Goal: Information Seeking & Learning: Learn about a topic

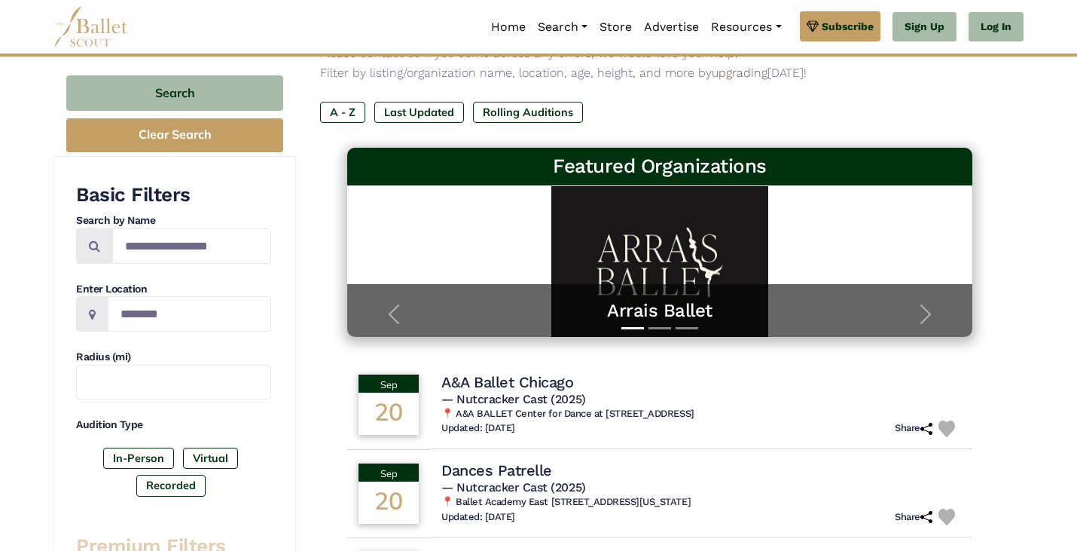
scroll to position [163, 0]
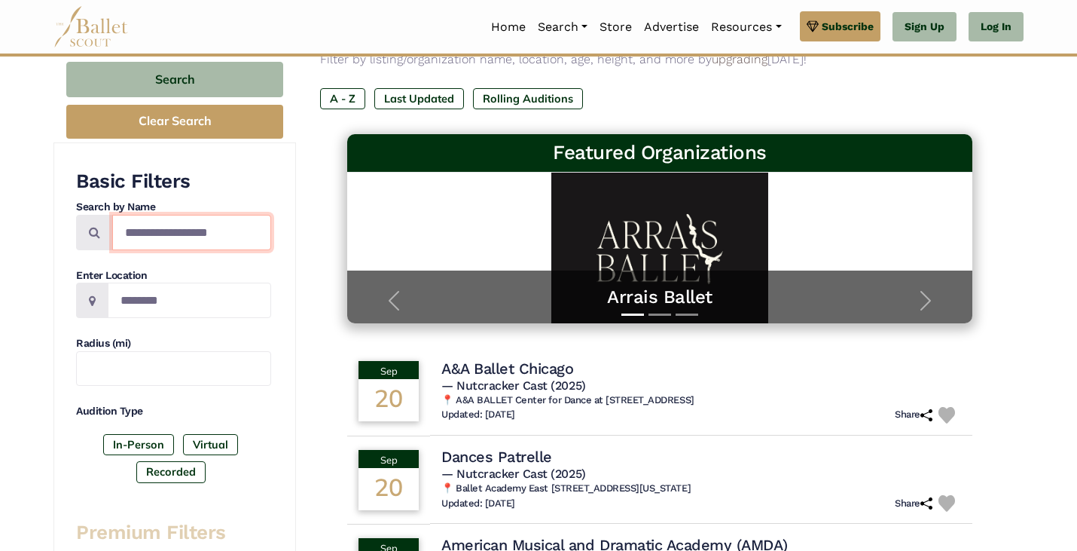
click at [199, 230] on input "Search by names..." at bounding box center [191, 232] width 159 height 35
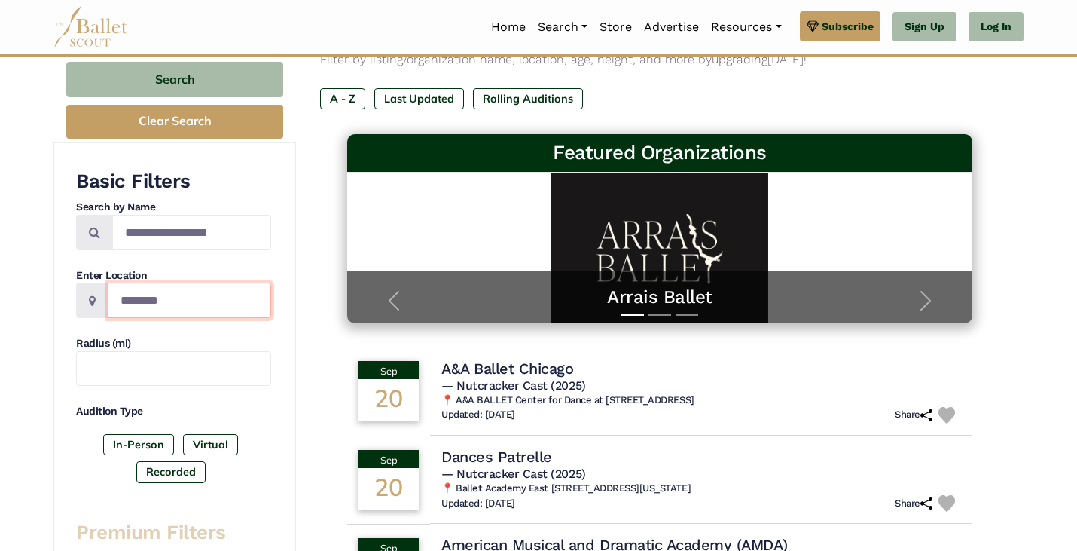
click at [154, 296] on input "Location" at bounding box center [189, 299] width 163 height 35
type input "********"
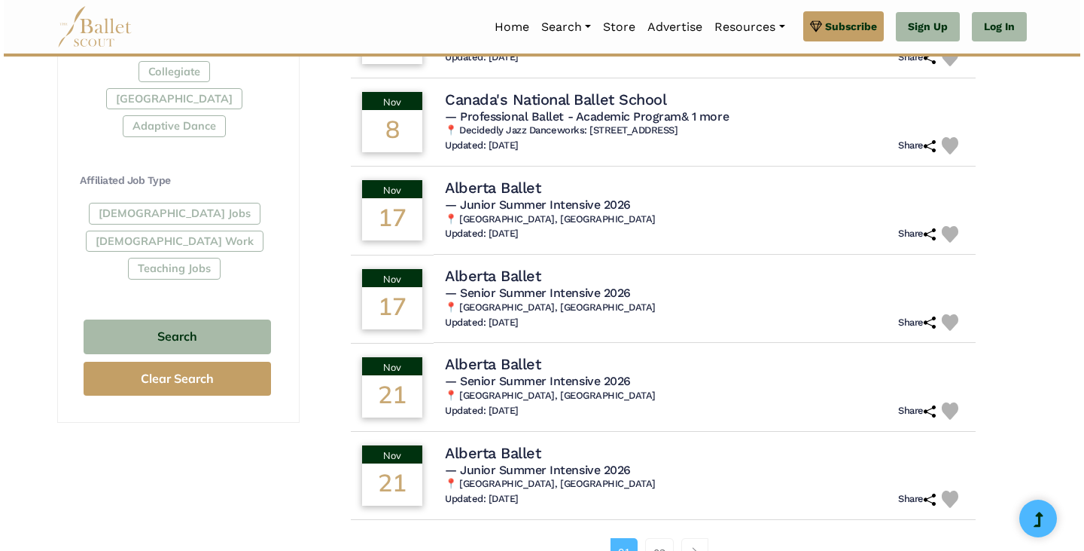
scroll to position [785, 0]
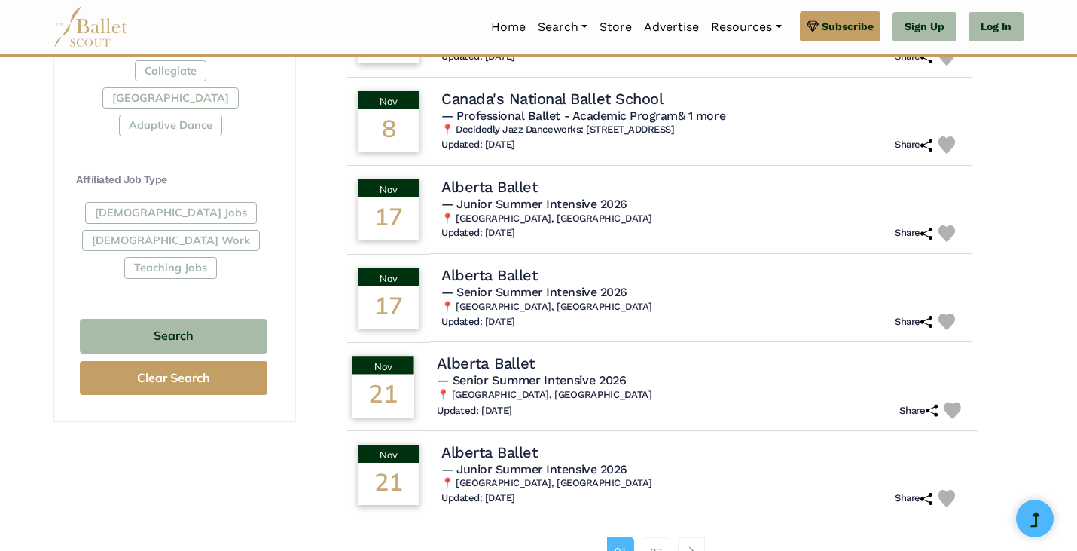
click at [615, 407] on div "Updated: Sept. 20, 2025 Share" at bounding box center [702, 409] width 530 height 17
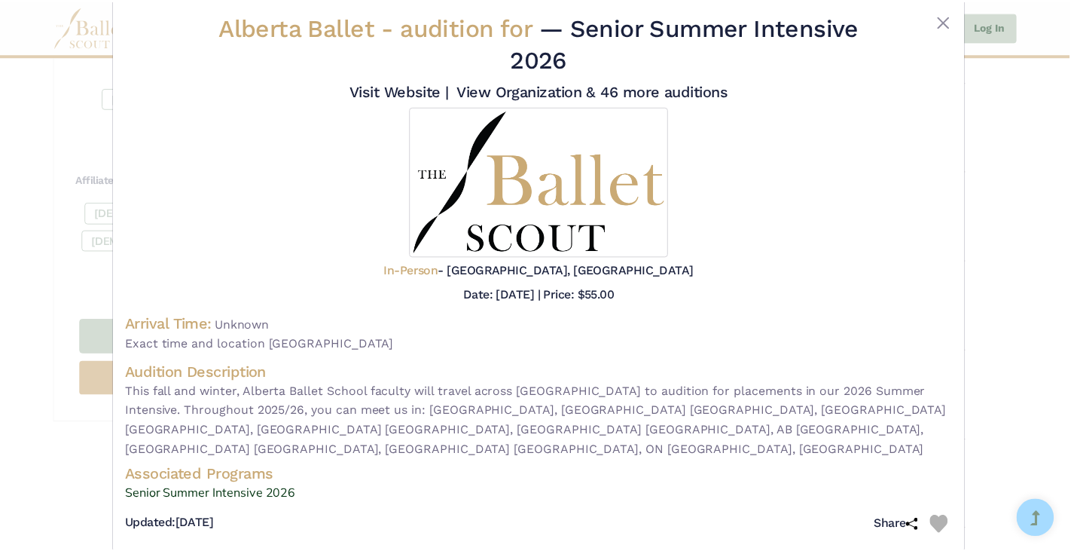
scroll to position [0, 0]
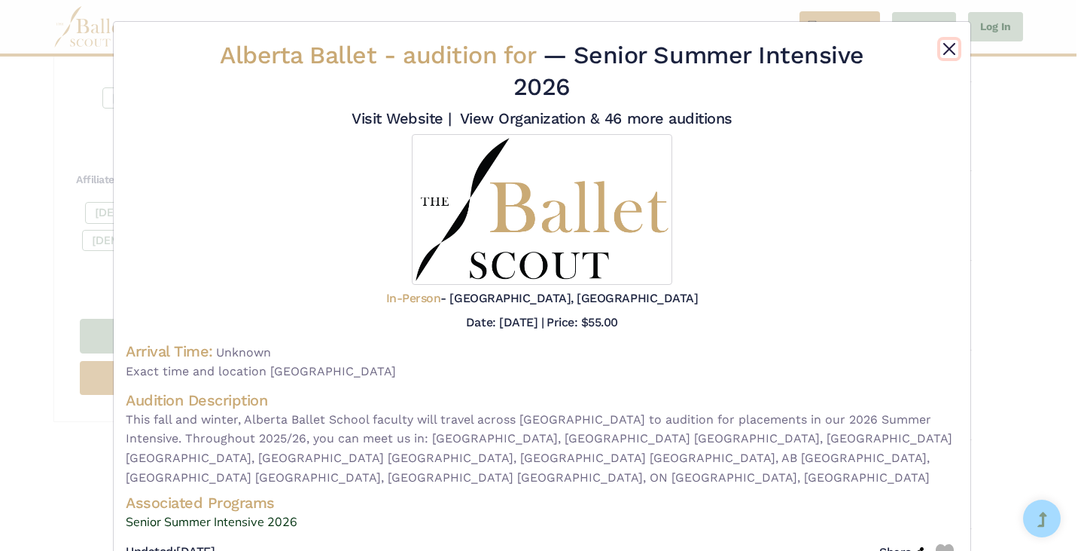
click at [950, 45] on button "Close" at bounding box center [950, 49] width 18 height 18
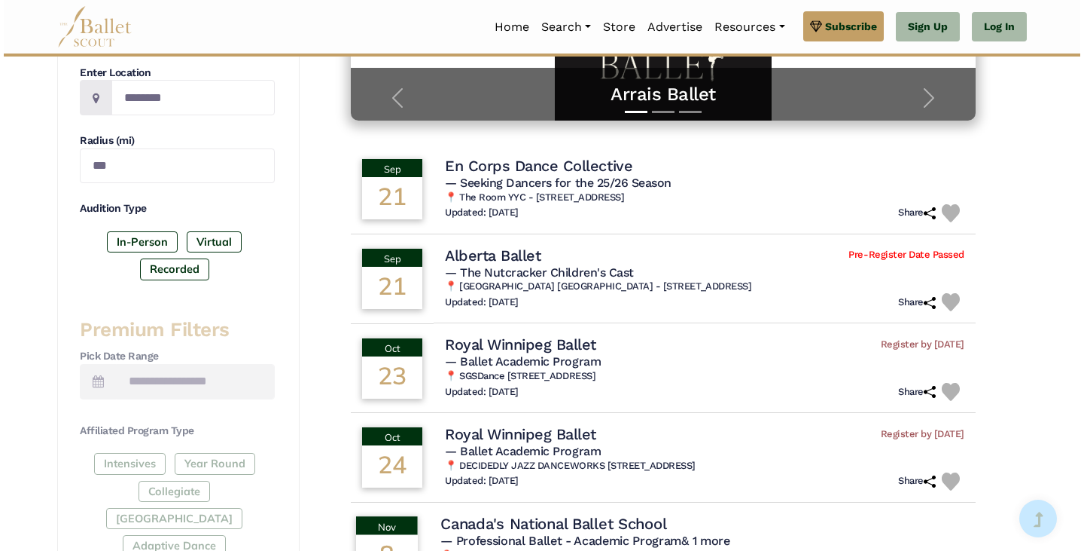
scroll to position [366, 0]
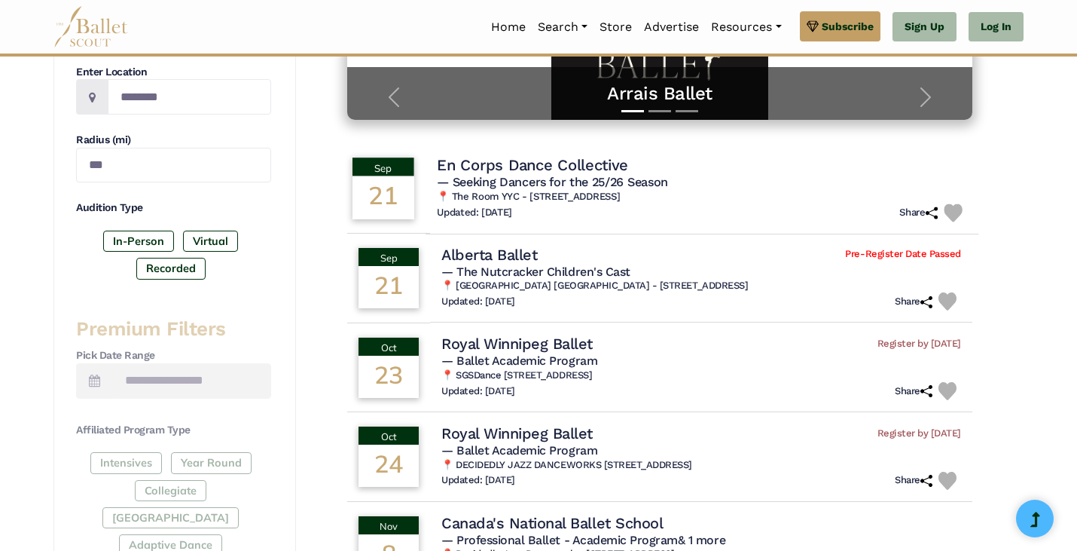
click at [649, 185] on span "— Seeking Dancers for the 25/26 Season" at bounding box center [552, 182] width 231 height 14
